Goal: Find specific page/section: Find specific page/section

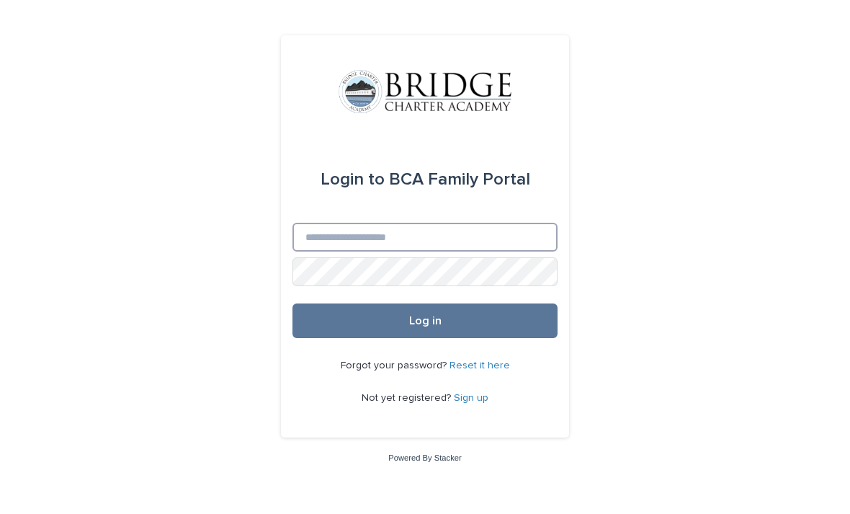
click at [395, 251] on input "Email" at bounding box center [424, 237] width 265 height 29
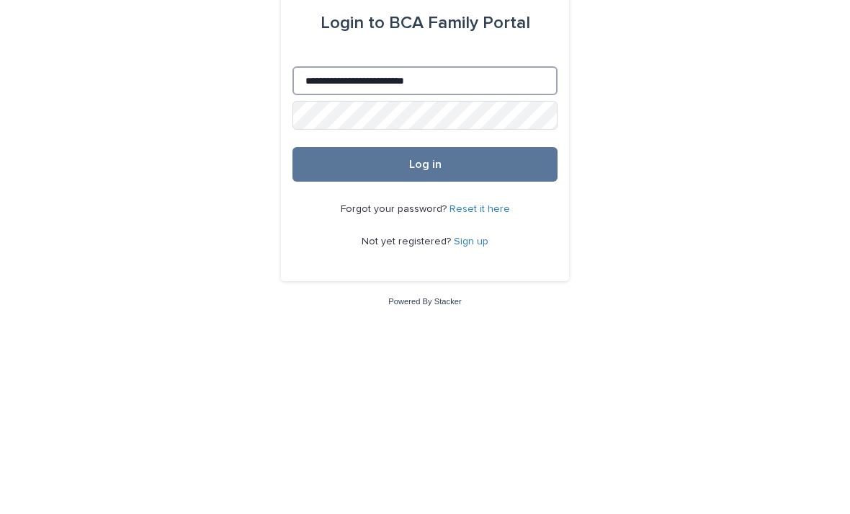
type input "**********"
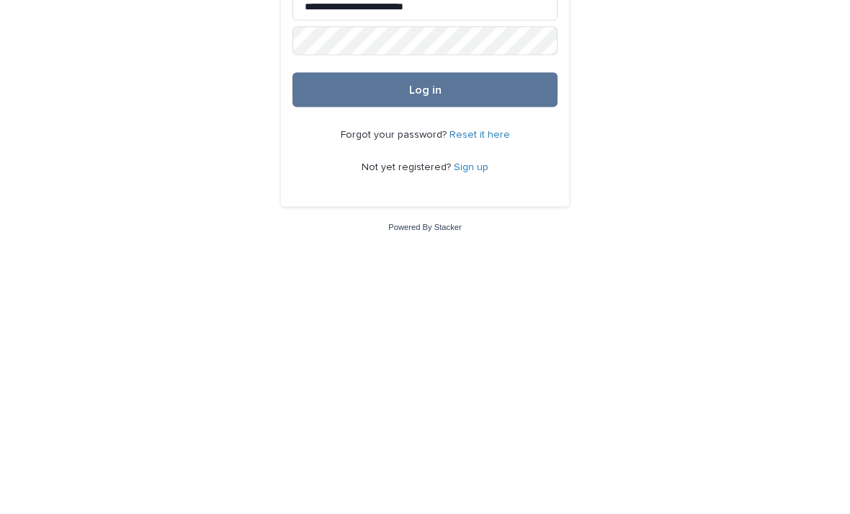
click at [467, 393] on link "Sign up" at bounding box center [471, 398] width 35 height 10
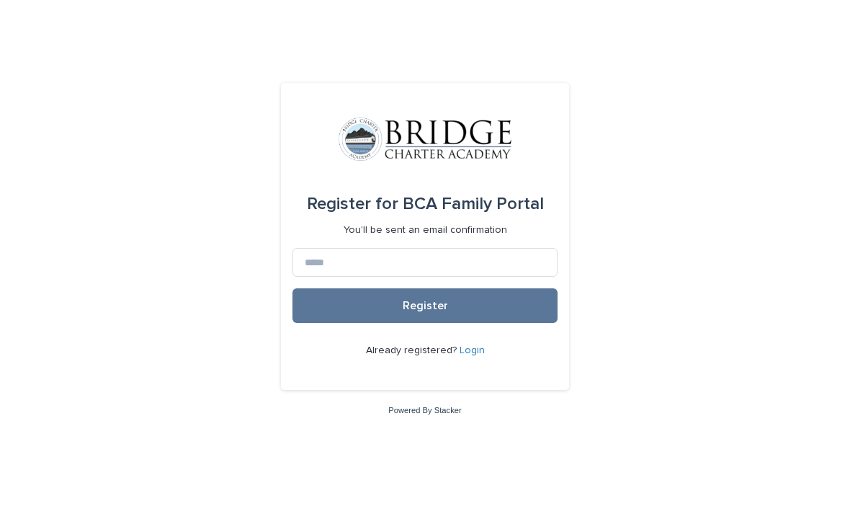
click at [821, 496] on div "Register for BCA Family Portal You'll be sent an email confirmation Register Al…" at bounding box center [425, 257] width 850 height 514
click at [470, 355] on link "Login" at bounding box center [472, 350] width 25 height 10
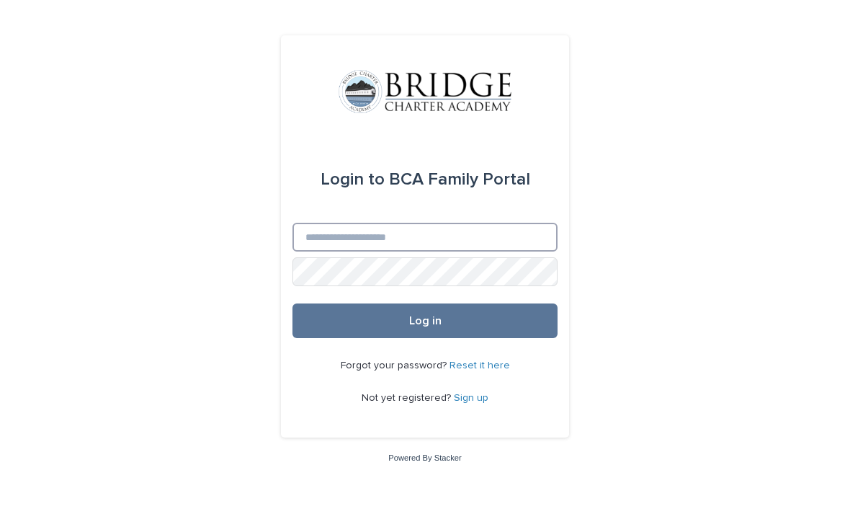
click at [473, 251] on input "Email" at bounding box center [424, 237] width 265 height 29
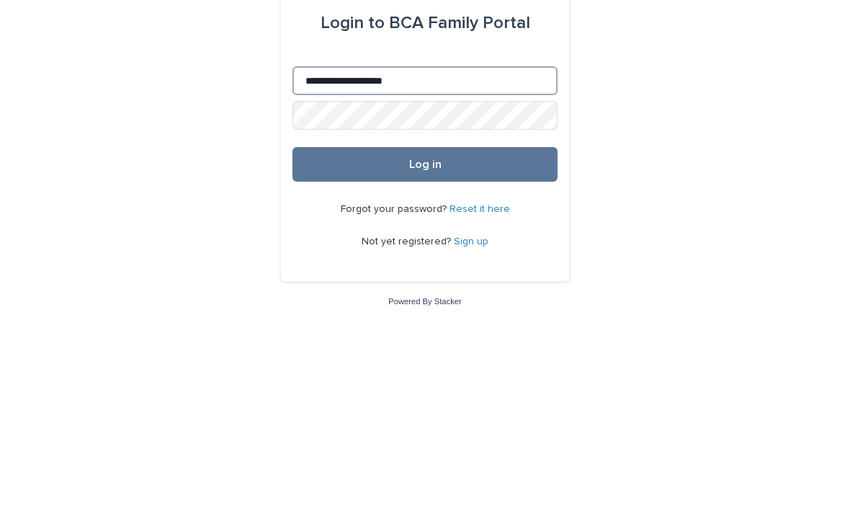
type input "**********"
click at [517, 303] on button "Log in" at bounding box center [424, 320] width 265 height 35
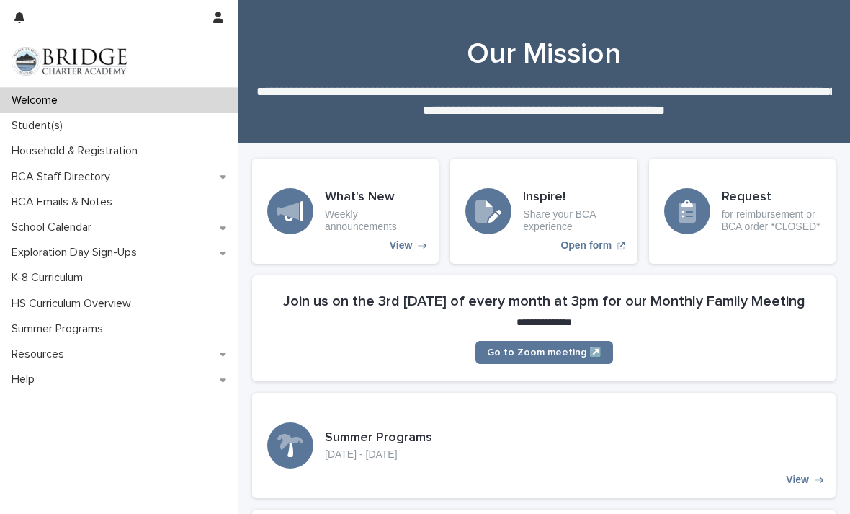
click at [36, 129] on p "Student(s)" at bounding box center [40, 126] width 68 height 14
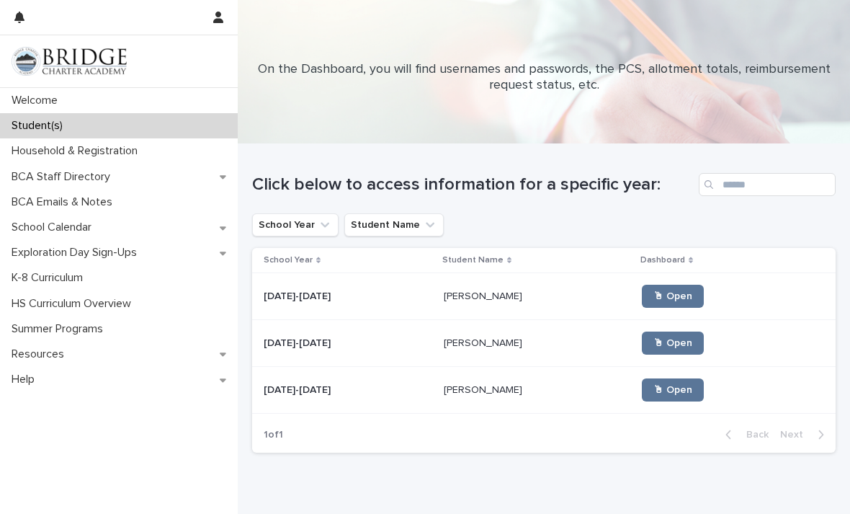
click at [642, 349] on link "🖱 Open" at bounding box center [673, 342] width 62 height 23
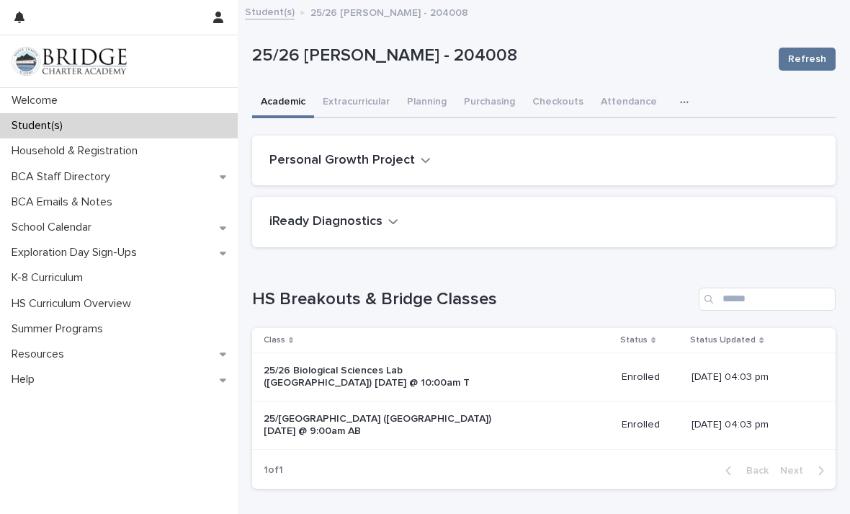
click at [683, 98] on div "button" at bounding box center [687, 102] width 14 height 10
click at [658, 138] on button "General" at bounding box center [638, 140] width 95 height 22
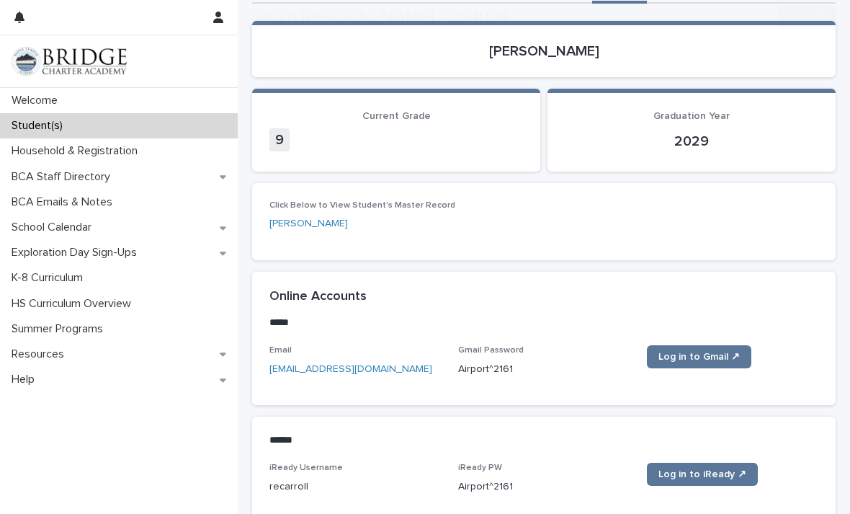
scroll to position [184, 0]
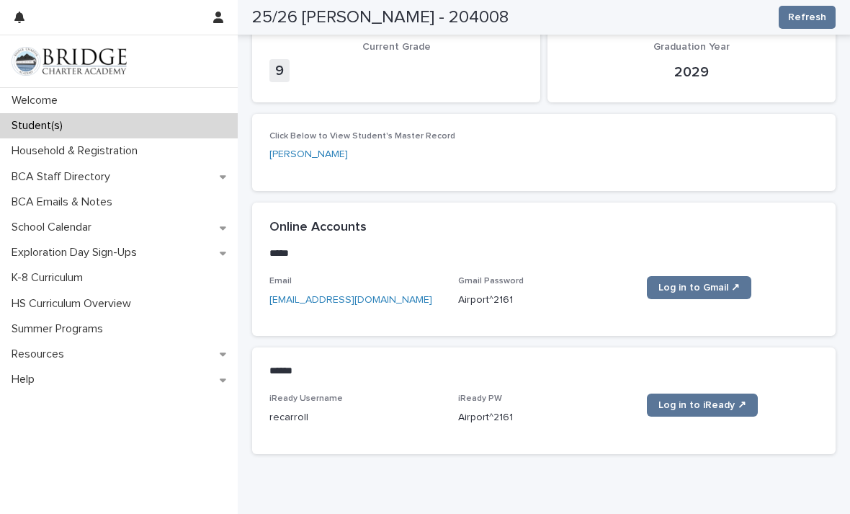
click at [705, 294] on link "Log in to Gmail ↗" at bounding box center [699, 287] width 104 height 23
